Goal: Find contact information: Find contact information

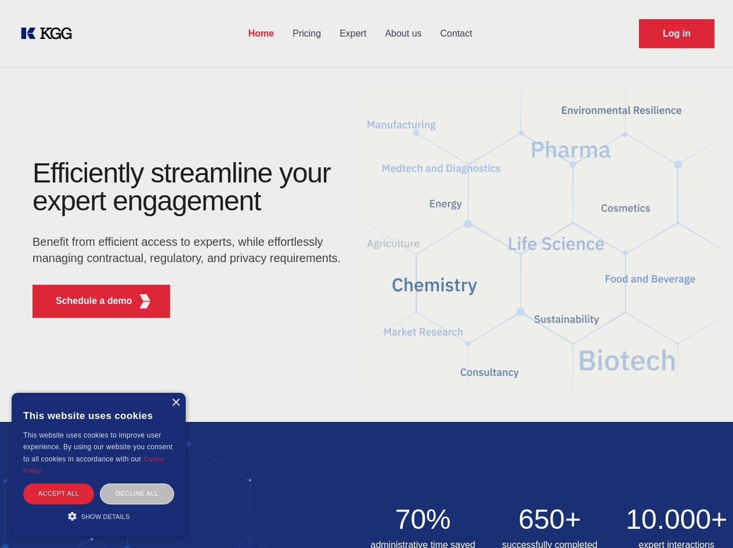
click at [366, 273] on div "Efficiently streamline your expert engagement Benefit from efficient access to …" at bounding box center [190, 243] width 353 height 168
click at [87, 301] on p "Schedule a demo" at bounding box center [94, 301] width 77 height 14
click at [175, 402] on div "× This website uses cookies This website uses cookies to improve user experienc…" at bounding box center [99, 464] width 174 height 143
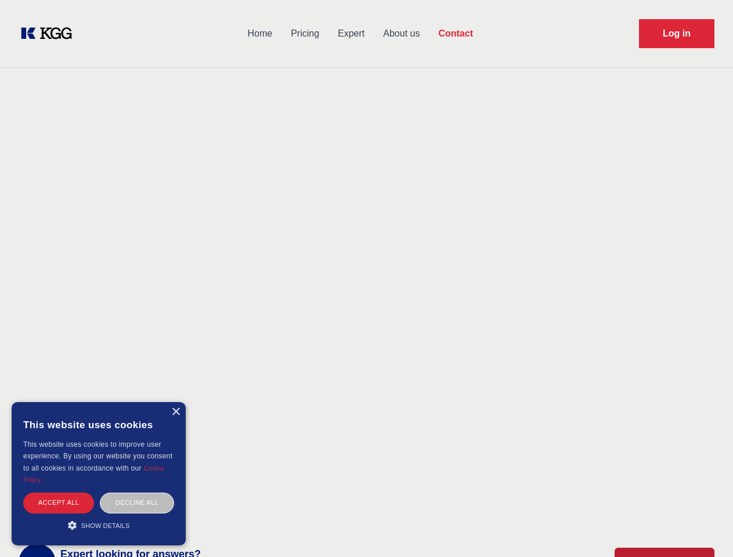
click at [59, 493] on div "Accept all" at bounding box center [58, 503] width 71 height 20
click at [137, 493] on body "Home Pricing Expert About us Contact Log in Contact Any questions or remarks? J…" at bounding box center [366, 510] width 733 height 1021
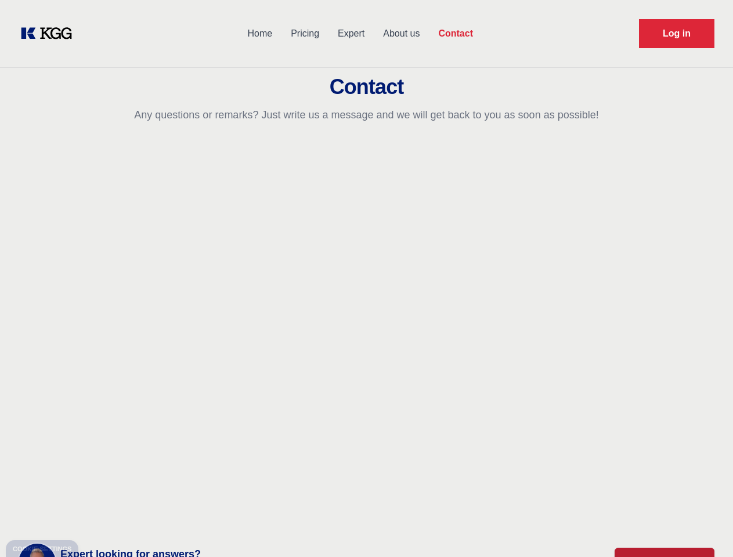
click at [99, 516] on main "Contact Any questions or remarks? Just write us a message and we will get back …" at bounding box center [366, 302] width 733 height 604
